Goal: Task Accomplishment & Management: Use online tool/utility

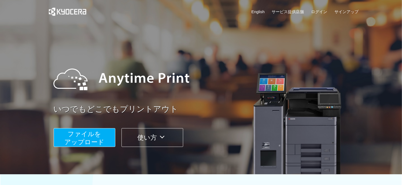
click at [83, 143] on span "ファイルを ​​アップロード" at bounding box center [84, 137] width 40 height 15
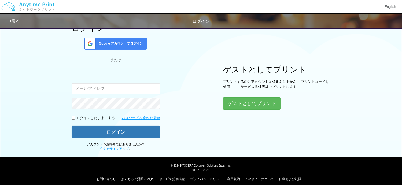
scroll to position [46, 0]
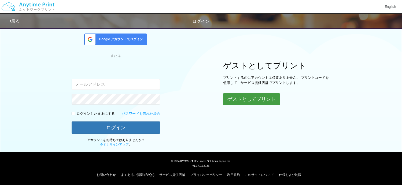
click at [240, 100] on button "ゲストとしてプリント" at bounding box center [251, 99] width 57 height 12
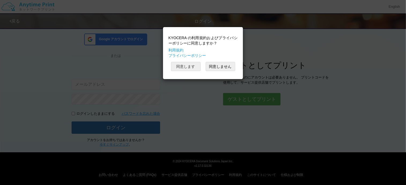
click at [180, 66] on button "同意します" at bounding box center [186, 66] width 30 height 9
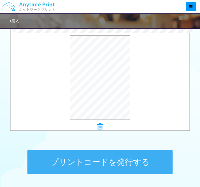
scroll to position [207, 0]
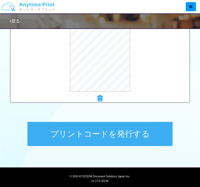
click at [97, 142] on button "プリントコードを発行する" at bounding box center [99, 134] width 145 height 24
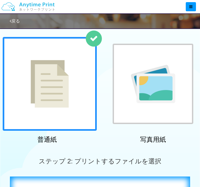
scroll to position [0, 0]
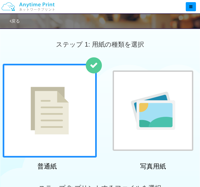
click at [52, 113] on img at bounding box center [50, 111] width 38 height 48
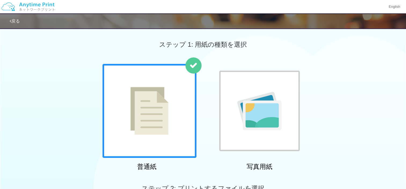
click at [13, 21] on link "戻る" at bounding box center [15, 21] width 10 height 5
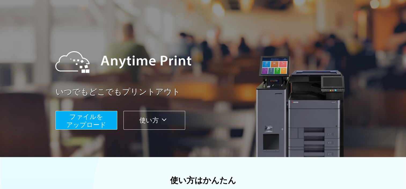
scroll to position [4, 0]
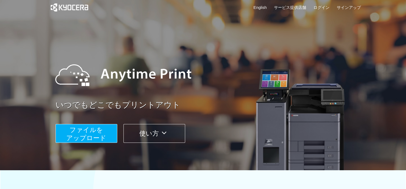
click at [89, 131] on span "ファイルを ​​アップロード" at bounding box center [86, 133] width 40 height 15
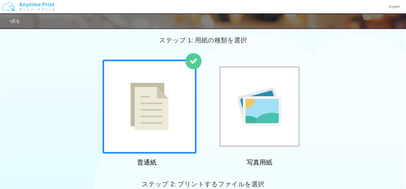
click at [154, 108] on img at bounding box center [149, 107] width 38 height 48
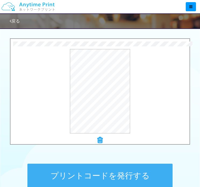
scroll to position [219, 0]
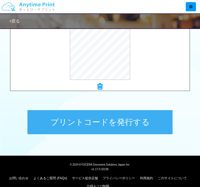
click at [80, 129] on button "プリントコードを発行する" at bounding box center [99, 122] width 145 height 24
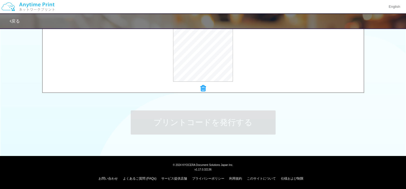
click at [204, 89] on icon at bounding box center [202, 88] width 5 height 7
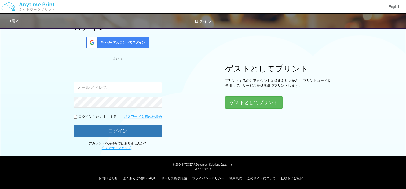
scroll to position [4, 0]
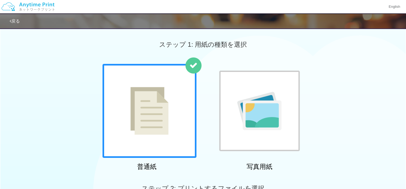
click at [15, 20] on link "戻る" at bounding box center [15, 21] width 10 height 5
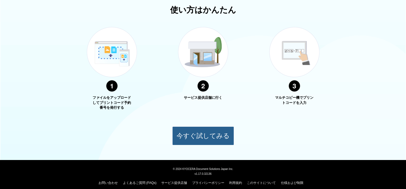
click at [188, 139] on button "今すぐ試してみる" at bounding box center [203, 135] width 62 height 19
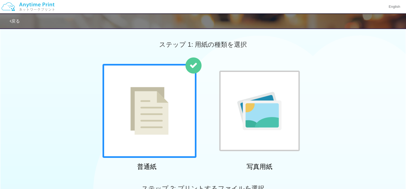
click at [157, 103] on img at bounding box center [149, 111] width 38 height 48
click at [263, 94] on img at bounding box center [259, 111] width 44 height 38
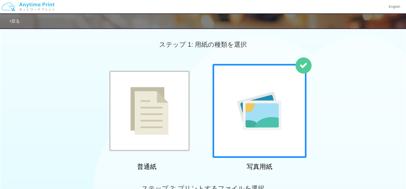
click at [139, 105] on img at bounding box center [149, 111] width 38 height 48
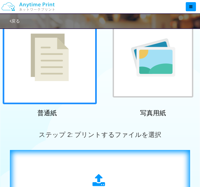
scroll to position [107, 0]
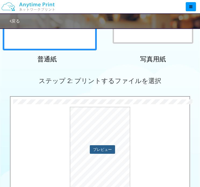
click at [97, 151] on button "プレビュー" at bounding box center [102, 149] width 25 height 9
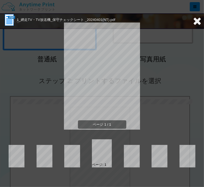
click at [195, 21] on icon at bounding box center [197, 21] width 8 height 11
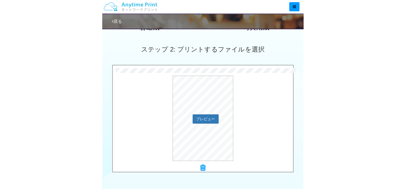
scroll to position [188, 0]
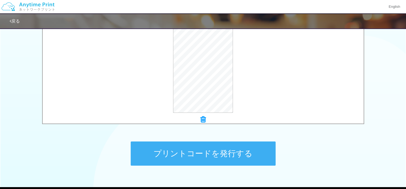
click at [220, 154] on button "プリントコードを発行する" at bounding box center [203, 153] width 145 height 24
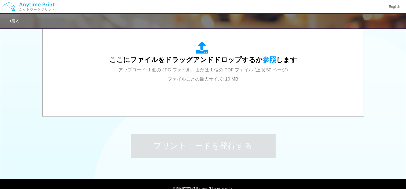
scroll to position [219, 0]
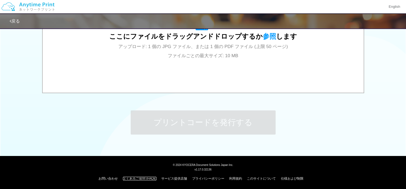
click at [135, 177] on link "よくあるご質問 (FAQs)" at bounding box center [140, 178] width 34 height 4
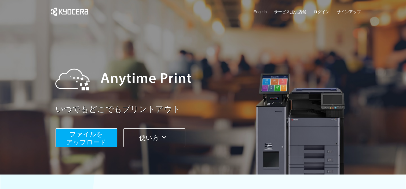
click at [82, 136] on span "ファイルを ​​アップロード" at bounding box center [86, 137] width 40 height 15
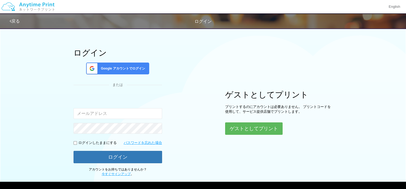
scroll to position [27, 0]
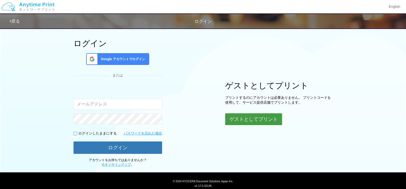
click at [235, 117] on button "ゲストとしてプリント" at bounding box center [253, 119] width 57 height 12
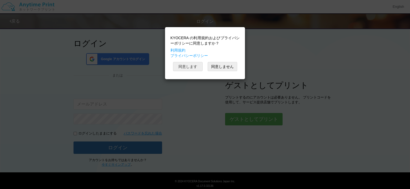
click at [188, 67] on button "同意します" at bounding box center [188, 66] width 30 height 9
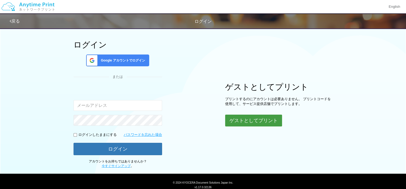
scroll to position [16, 0]
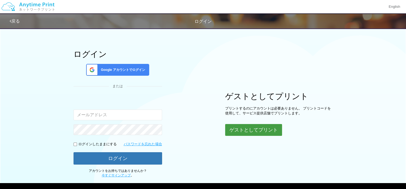
click at [244, 129] on button "ゲストとしてプリント" at bounding box center [253, 130] width 57 height 12
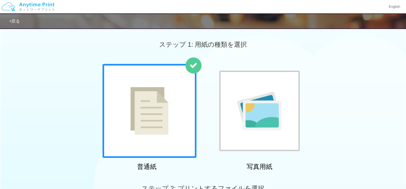
click at [25, 8] on img at bounding box center [27, 6] width 57 height 19
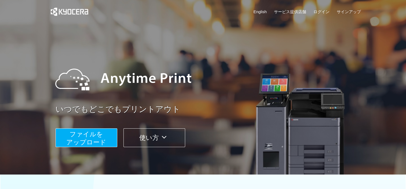
click at [85, 141] on span "ファイルを ​​アップロード" at bounding box center [86, 137] width 40 height 15
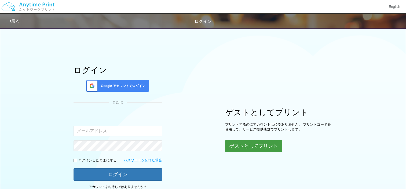
click at [233, 147] on button "ゲストとしてプリント" at bounding box center [253, 146] width 57 height 12
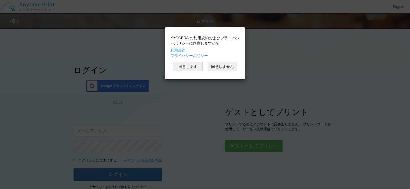
click at [176, 68] on button "同意します" at bounding box center [188, 66] width 30 height 9
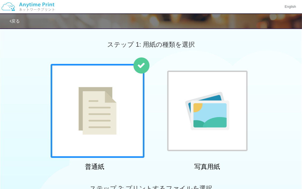
click at [102, 110] on img at bounding box center [98, 111] width 38 height 48
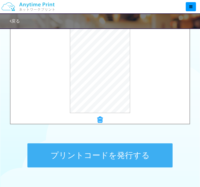
scroll to position [229, 0]
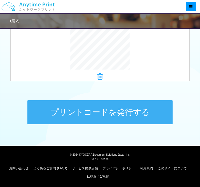
click at [99, 121] on button "プリントコードを発行する" at bounding box center [99, 112] width 145 height 24
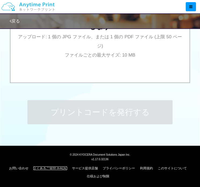
click at [46, 168] on link "よくあるご質問 (FAQs)" at bounding box center [50, 169] width 34 height 4
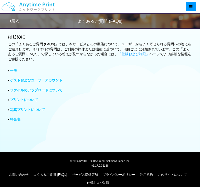
click at [20, 91] on link "ファイルのアップロードについて" at bounding box center [36, 90] width 52 height 4
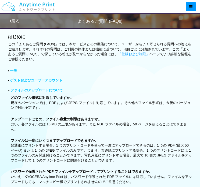
click at [20, 81] on link "ゲストおよびユーザーアカウント" at bounding box center [36, 80] width 52 height 4
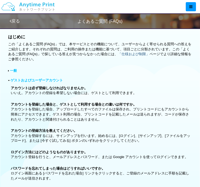
click at [134, 56] on link "「仕様および制限」" at bounding box center [133, 54] width 31 height 4
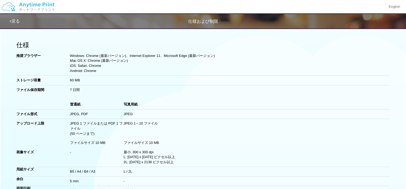
click at [9, 8] on img at bounding box center [27, 6] width 57 height 19
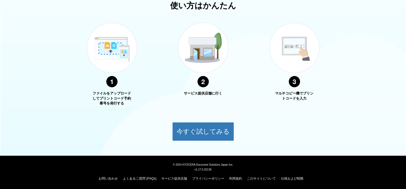
scroll to position [192, 0]
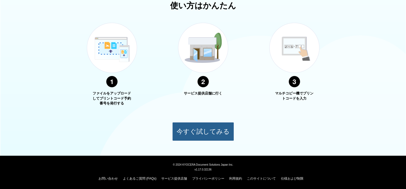
click at [183, 131] on button "今すぐ試してみる" at bounding box center [203, 131] width 62 height 19
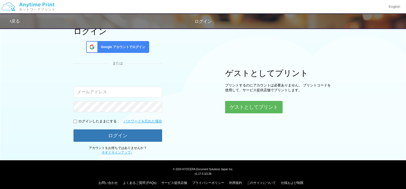
scroll to position [43, 0]
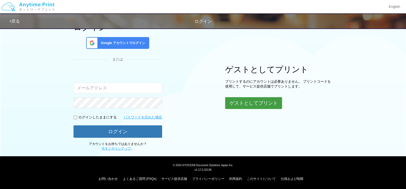
click at [241, 103] on button "ゲストとしてプリント" at bounding box center [253, 103] width 57 height 12
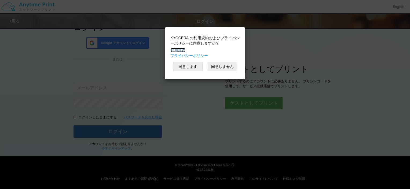
click at [176, 50] on link "利用規約" at bounding box center [177, 50] width 15 height 4
click at [189, 56] on link "プライバシーポリシー" at bounding box center [189, 55] width 38 height 4
click at [182, 68] on button "同意します" at bounding box center [188, 66] width 30 height 9
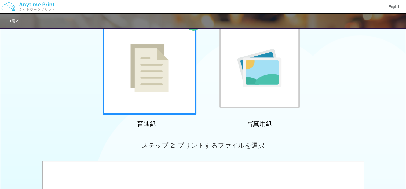
click at [265, 72] on img at bounding box center [259, 68] width 44 height 38
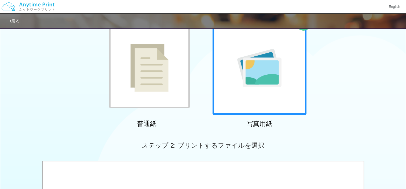
click at [156, 74] on img at bounding box center [149, 68] width 38 height 48
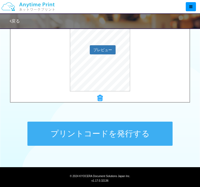
scroll to position [229, 0]
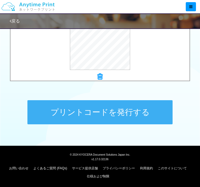
click at [54, 122] on button "プリントコードを発行する" at bounding box center [99, 112] width 145 height 24
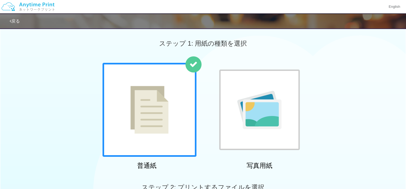
scroll to position [0, 0]
